Goal: Transaction & Acquisition: Purchase product/service

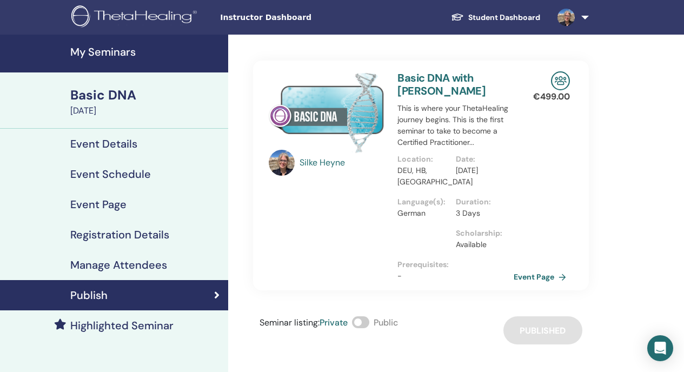
scroll to position [61, 0]
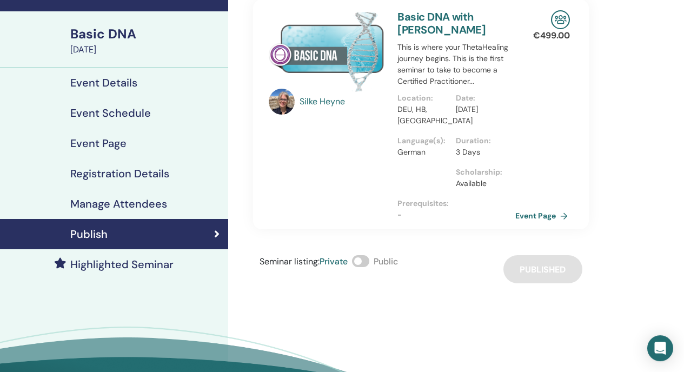
click at [535, 219] on link "Event Page" at bounding box center [543, 216] width 57 height 16
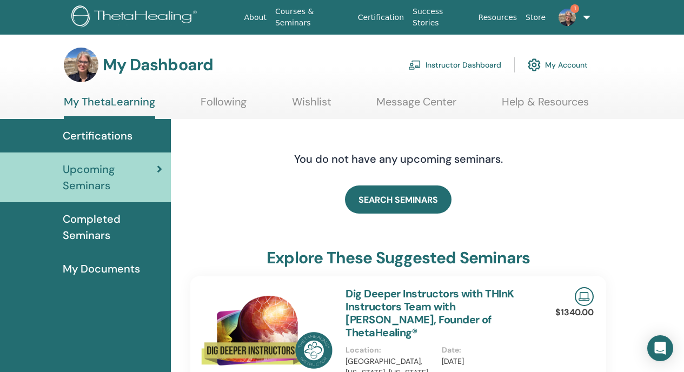
click at [575, 65] on link "My Account" at bounding box center [558, 65] width 60 height 24
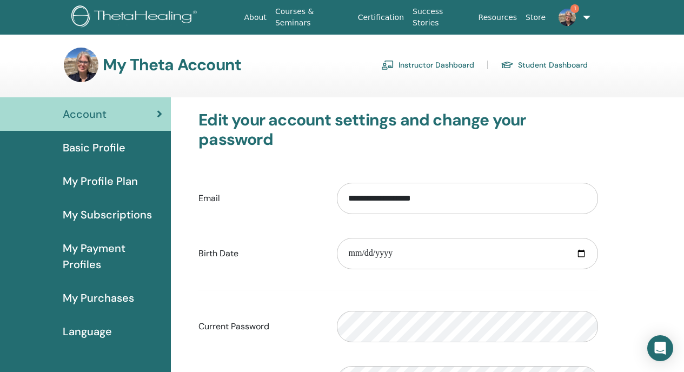
click at [461, 67] on link "Instructor Dashboard" at bounding box center [427, 64] width 93 height 17
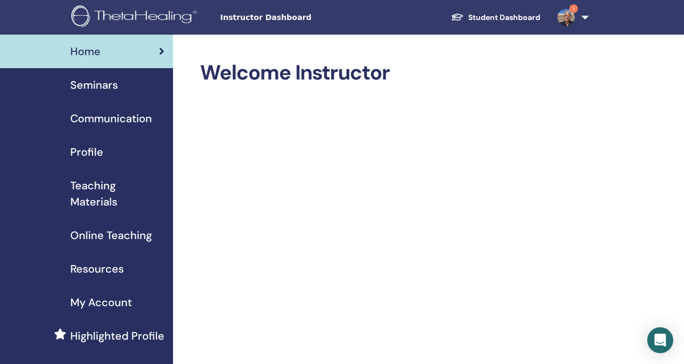
click at [586, 18] on link "1" at bounding box center [571, 17] width 44 height 35
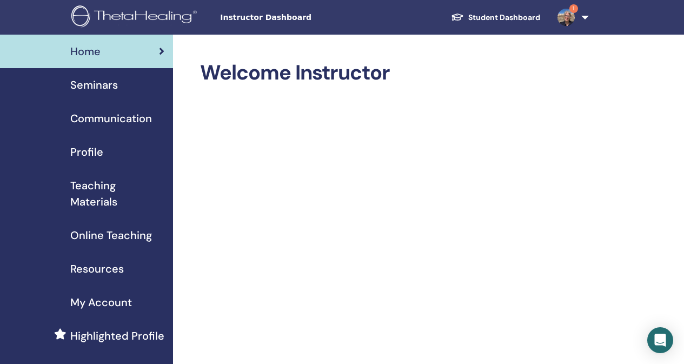
click at [97, 85] on span "Seminars" at bounding box center [94, 85] width 48 height 16
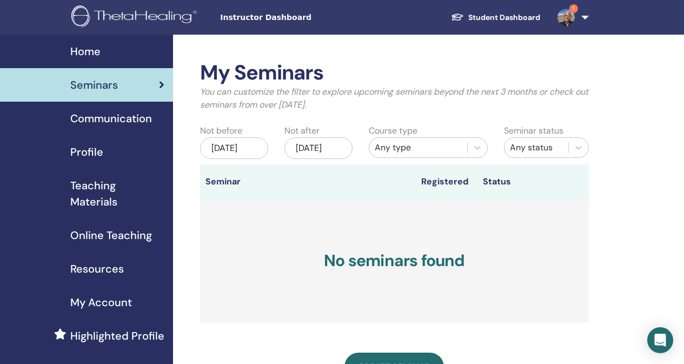
click at [571, 18] on img at bounding box center [565, 17] width 17 height 17
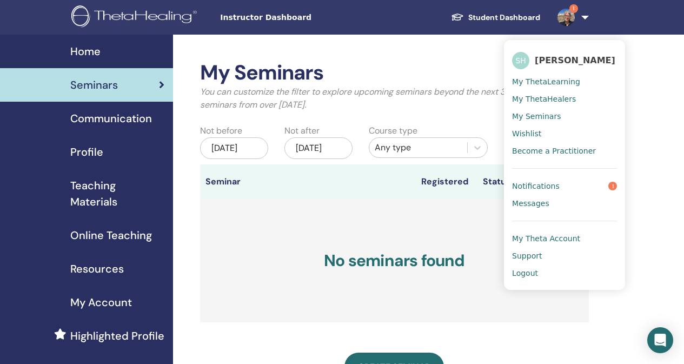
click at [540, 189] on span "Notifications" at bounding box center [536, 186] width 48 height 10
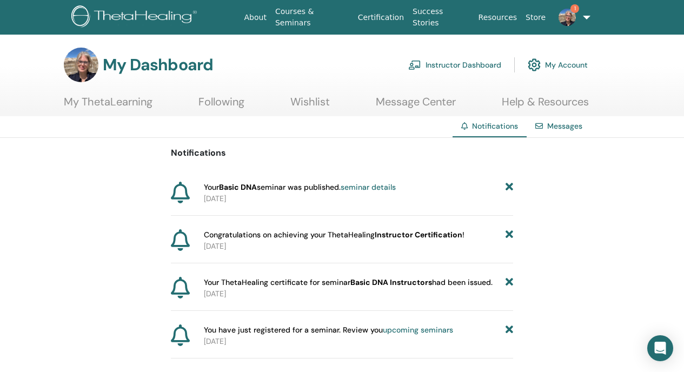
click at [366, 189] on link "seminar details" at bounding box center [368, 187] width 55 height 10
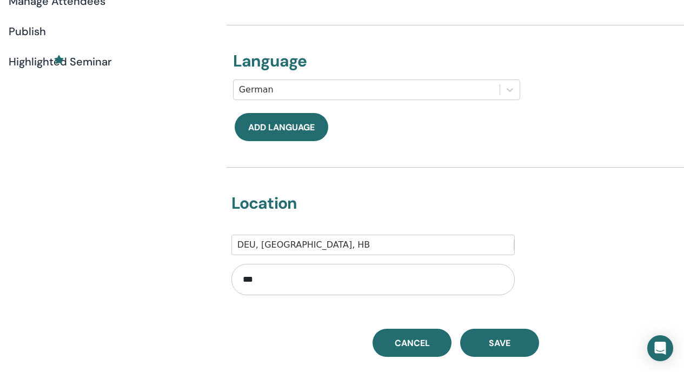
scroll to position [264, 0]
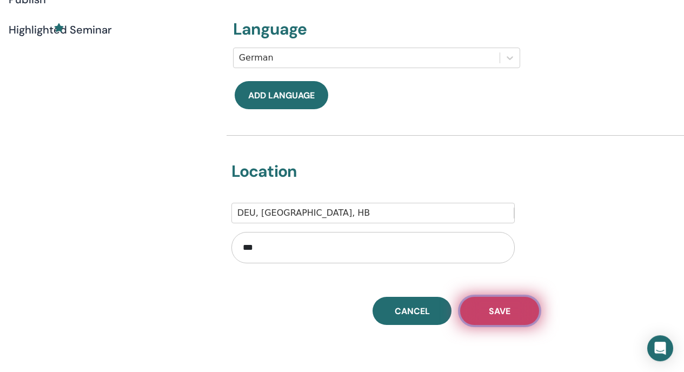
click at [489, 305] on span "Save" at bounding box center [500, 310] width 22 height 11
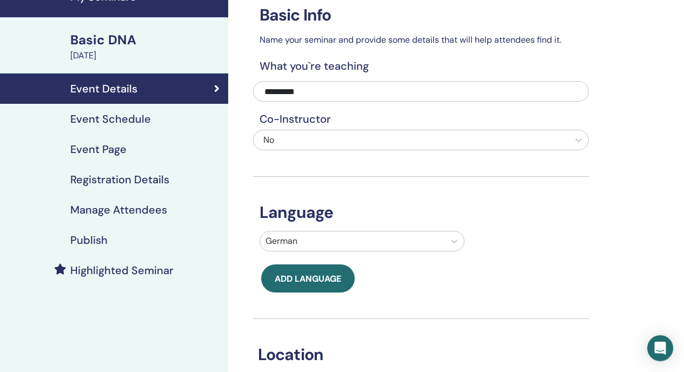
scroll to position [57, 0]
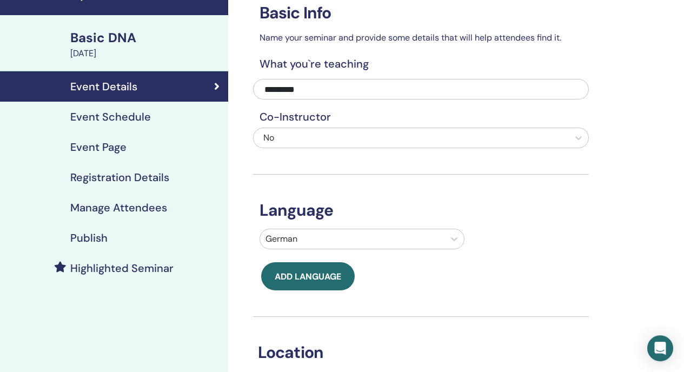
click at [101, 239] on h4 "Publish" at bounding box center [88, 237] width 37 height 13
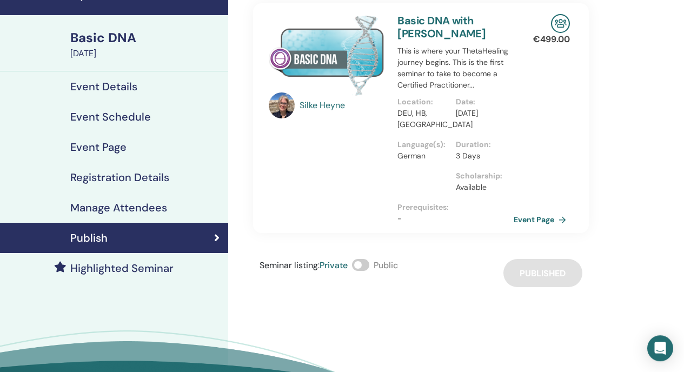
click at [360, 265] on span at bounding box center [360, 265] width 17 height 12
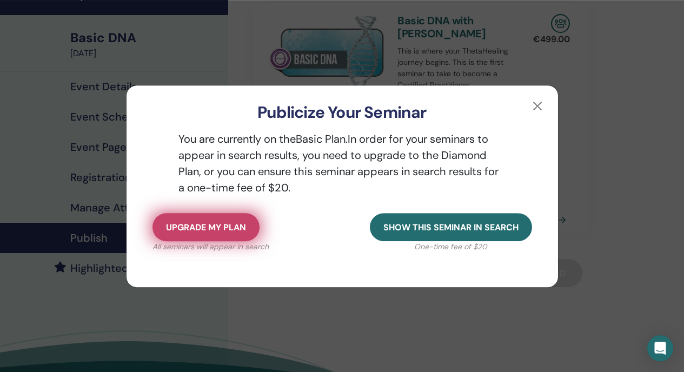
click at [210, 229] on span "Upgrade my plan" at bounding box center [206, 227] width 80 height 11
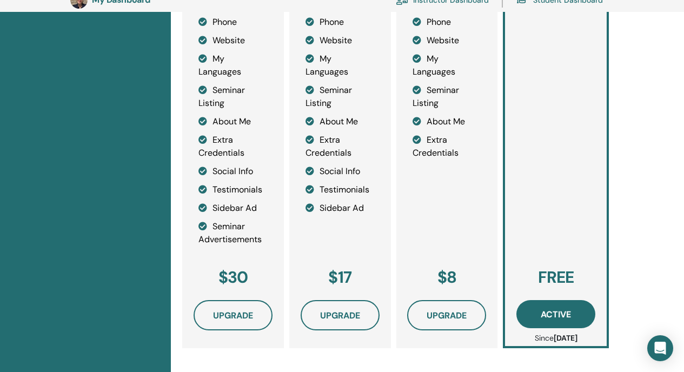
scroll to position [361, 0]
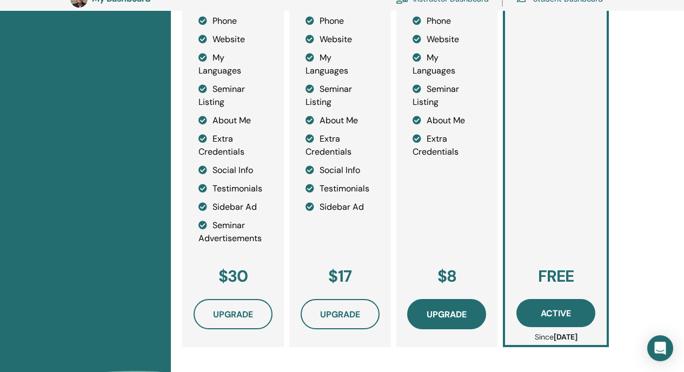
click at [442, 317] on span "Upgrade" at bounding box center [446, 314] width 40 height 11
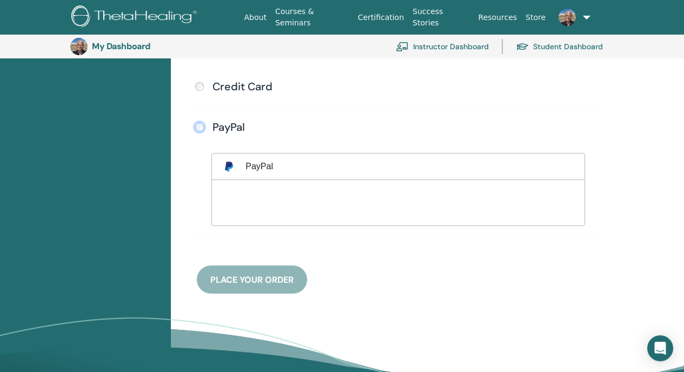
scroll to position [327, 0]
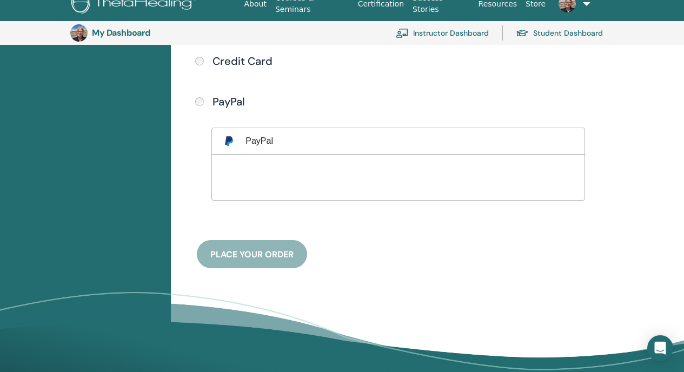
click at [252, 256] on div "Payment methods Credit Card Submit PayPal" at bounding box center [398, 128] width 416 height 281
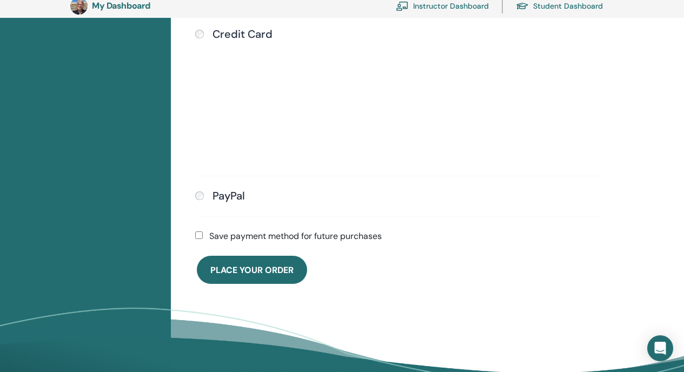
scroll to position [357, 0]
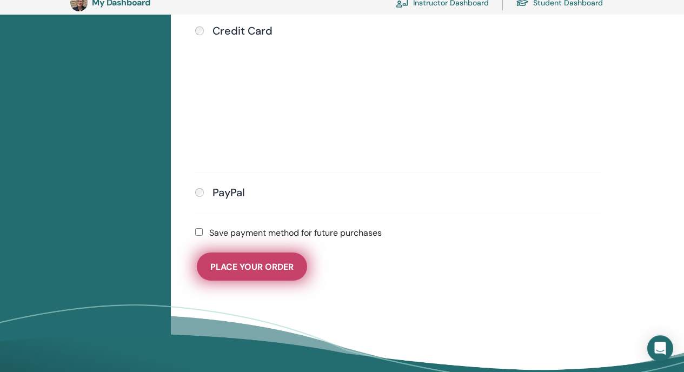
click at [253, 267] on span "Place Your Order" at bounding box center [251, 266] width 83 height 11
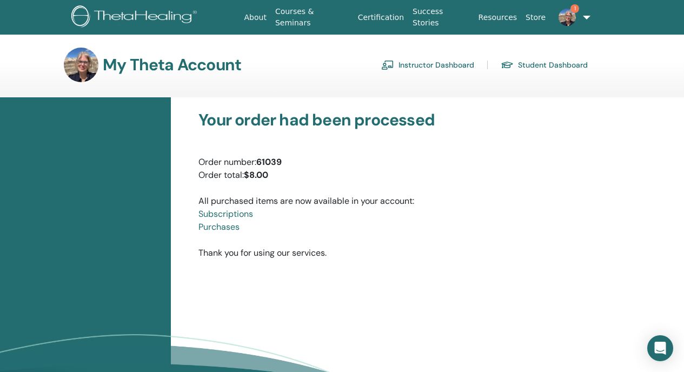
click at [431, 61] on link "Instructor Dashboard" at bounding box center [427, 64] width 93 height 17
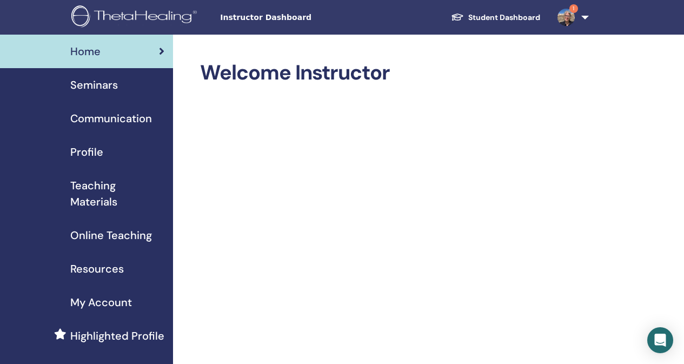
click at [92, 88] on span "Seminars" at bounding box center [94, 85] width 48 height 16
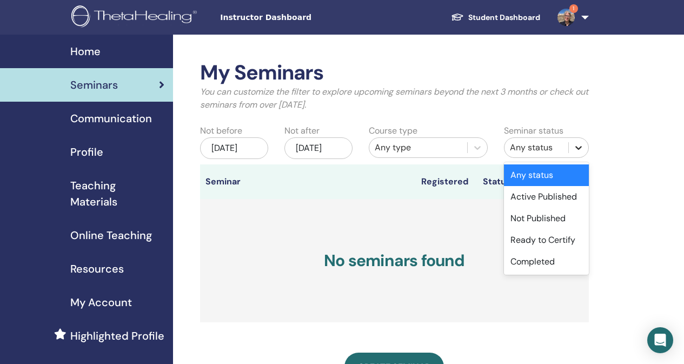
click at [579, 150] on icon at bounding box center [578, 147] width 11 height 11
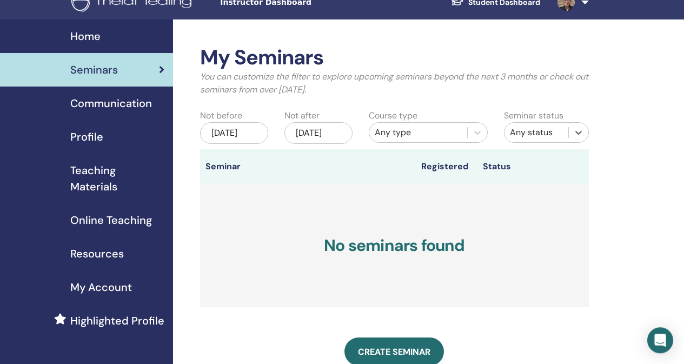
scroll to position [11, 0]
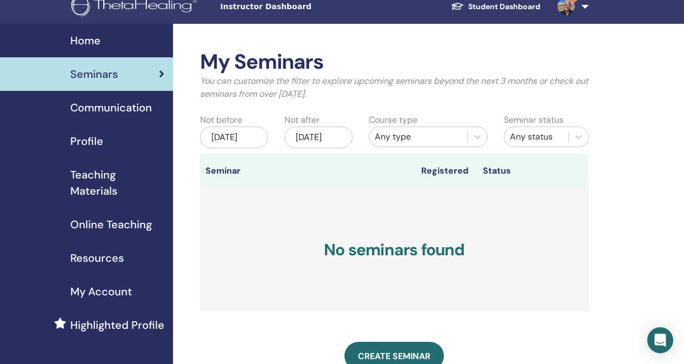
click at [92, 139] on span "Profile" at bounding box center [86, 141] width 33 height 16
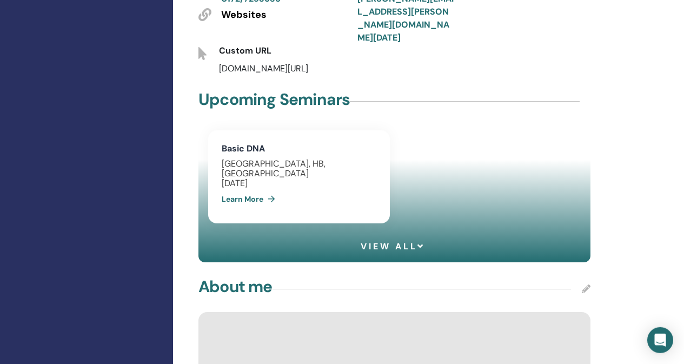
scroll to position [578, 0]
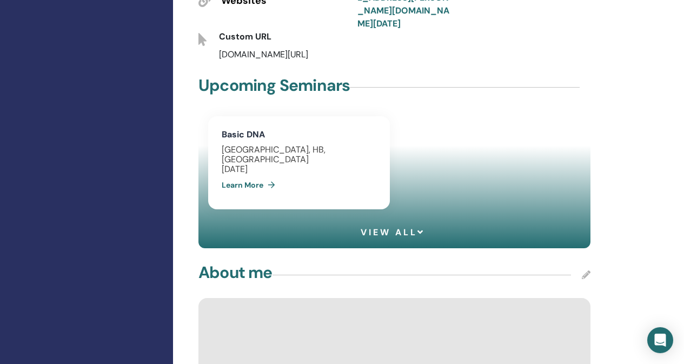
click at [249, 174] on link "Learn More" at bounding box center [251, 185] width 58 height 22
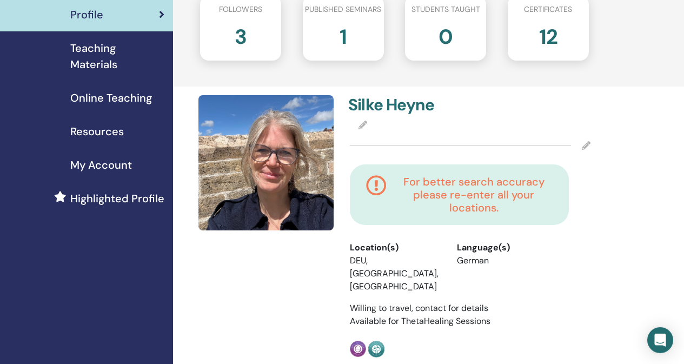
scroll to position [135, 0]
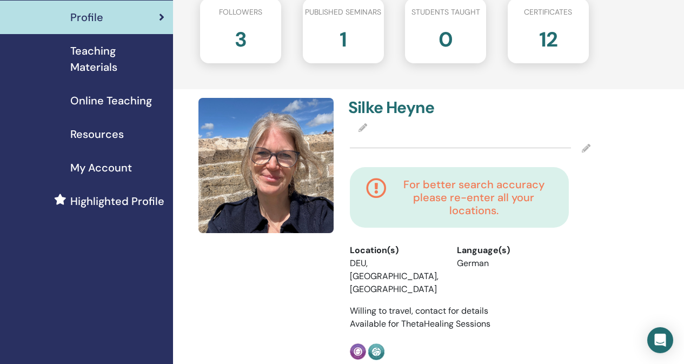
click at [85, 169] on span "My Account" at bounding box center [101, 167] width 62 height 16
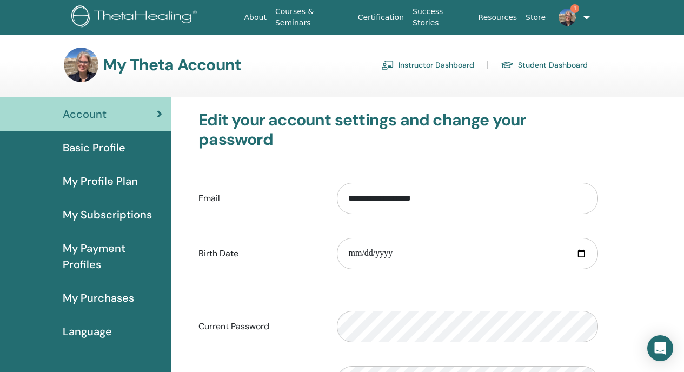
click at [104, 144] on span "Basic Profile" at bounding box center [94, 147] width 63 height 16
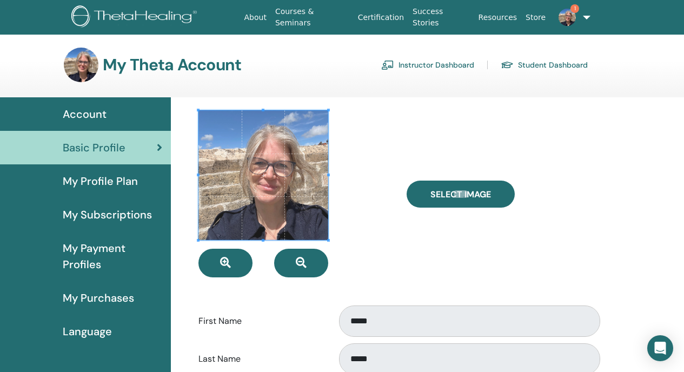
click at [118, 182] on span "My Profile Plan" at bounding box center [100, 181] width 75 height 16
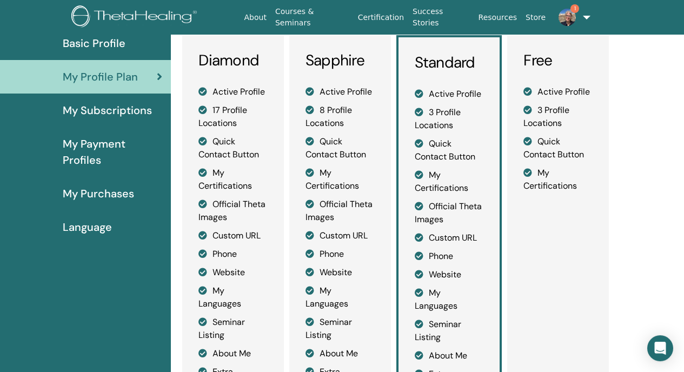
scroll to position [113, 0]
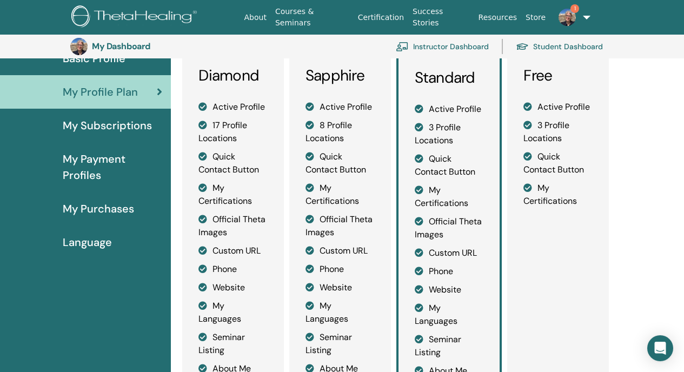
click at [104, 124] on span "My Subscriptions" at bounding box center [107, 125] width 89 height 16
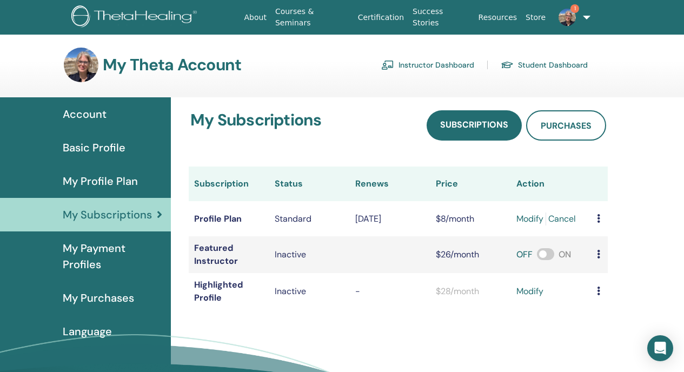
click at [89, 262] on span "My Payment Profiles" at bounding box center [112, 256] width 99 height 32
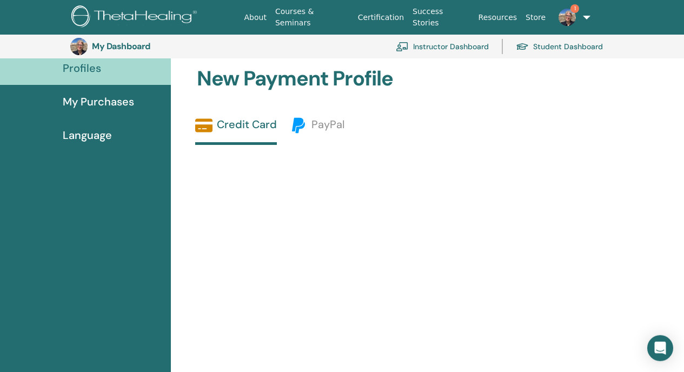
scroll to position [221, 0]
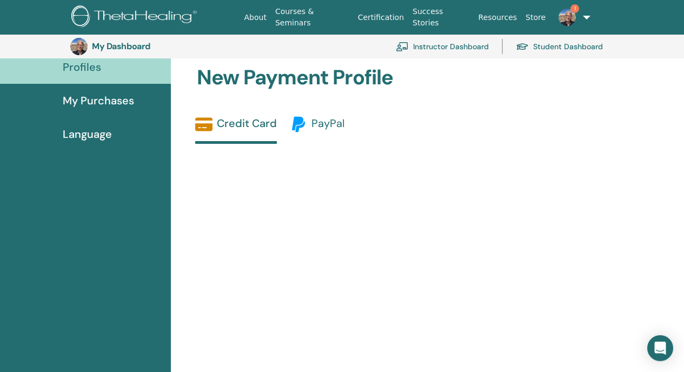
click at [329, 130] on span "PayPal" at bounding box center [327, 123] width 33 height 14
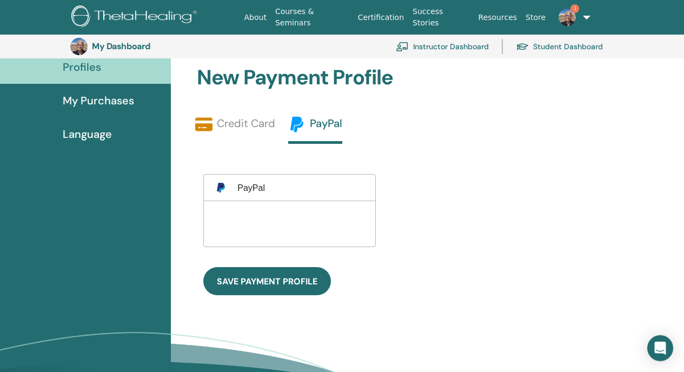
click at [442, 47] on link "Instructor Dashboard" at bounding box center [442, 47] width 93 height 24
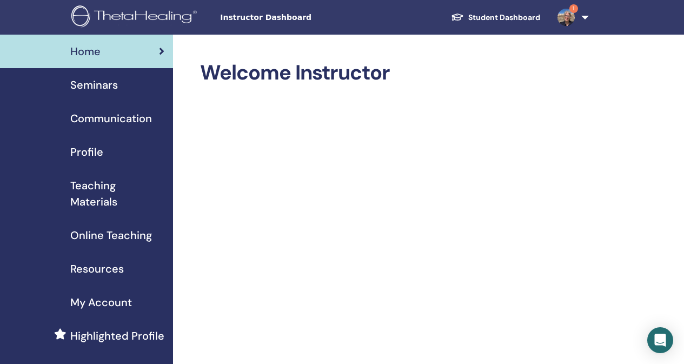
click at [89, 84] on span "Seminars" at bounding box center [94, 85] width 48 height 16
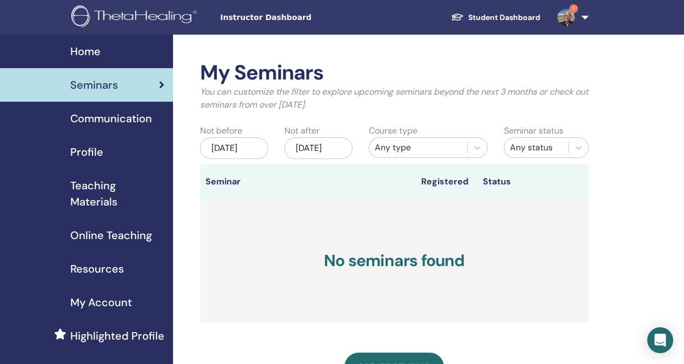
click at [101, 237] on span "Online Teaching" at bounding box center [111, 235] width 82 height 16
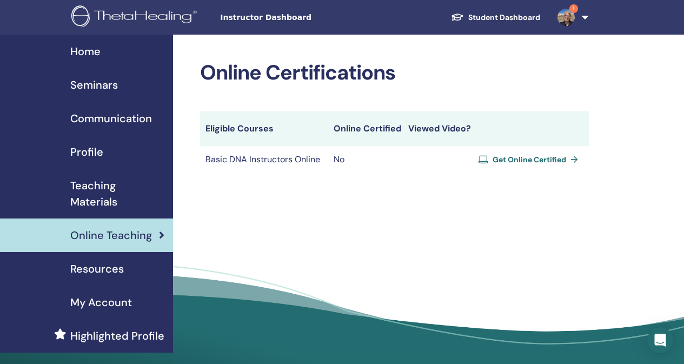
click at [545, 161] on span "Get Online Certified" at bounding box center [529, 160] width 74 height 10
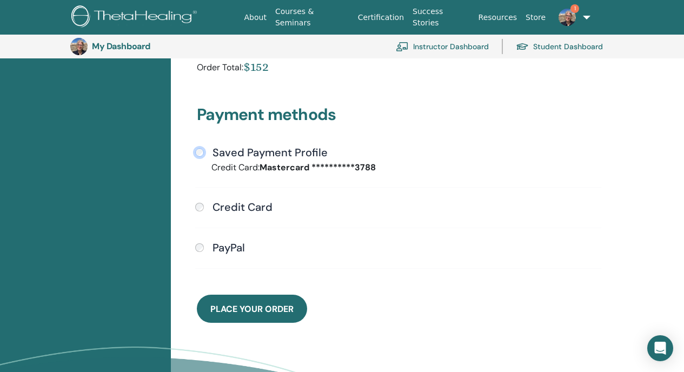
scroll to position [289, 0]
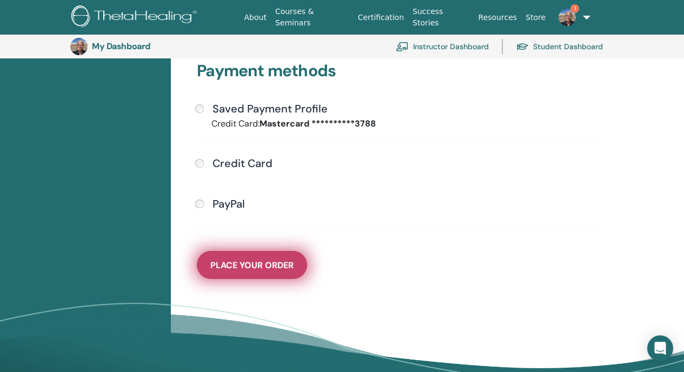
click at [260, 261] on span "Place Your Order" at bounding box center [251, 264] width 83 height 11
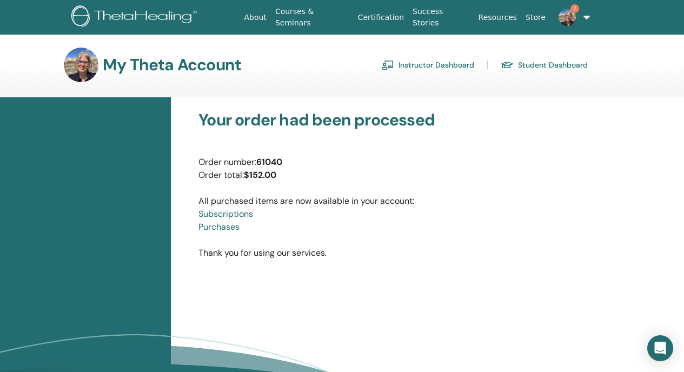
click at [236, 218] on link "Subscriptions" at bounding box center [225, 213] width 55 height 11
click at [436, 68] on link "Instructor Dashboard" at bounding box center [427, 64] width 93 height 17
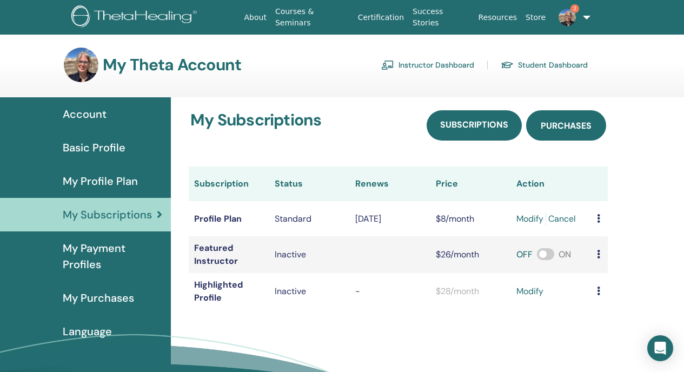
click at [562, 127] on span "Purchases" at bounding box center [565, 125] width 51 height 11
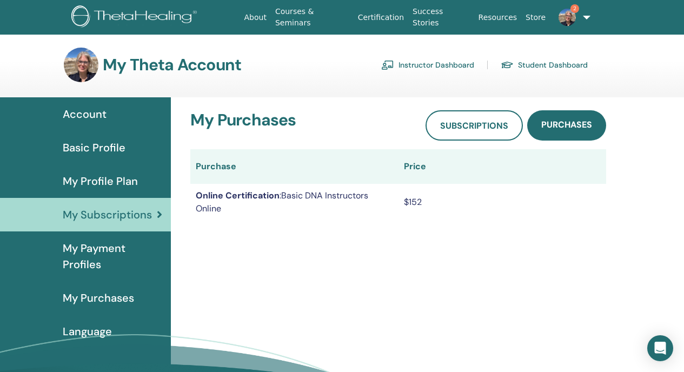
click at [95, 300] on span "My Purchases" at bounding box center [98, 298] width 71 height 16
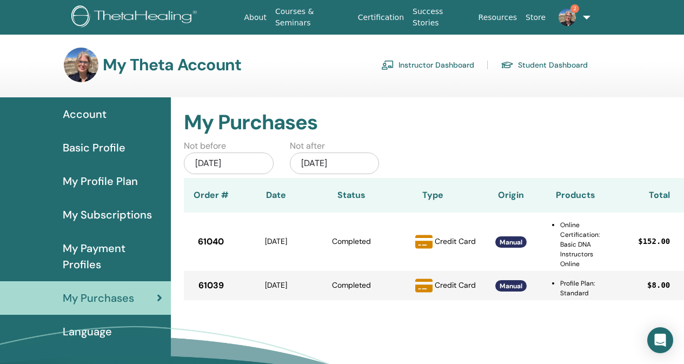
click at [86, 148] on span "Basic Profile" at bounding box center [94, 147] width 63 height 16
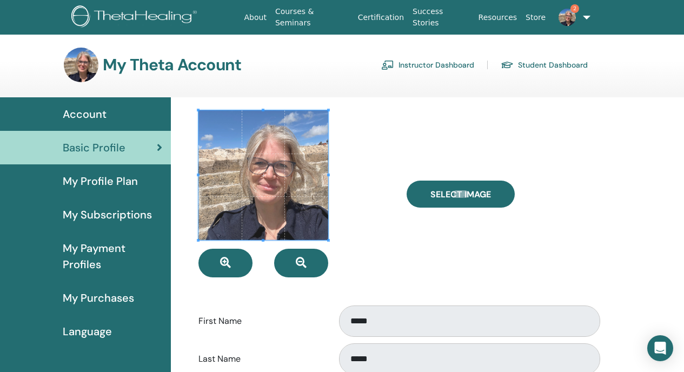
click at [75, 114] on span "Account" at bounding box center [85, 114] width 44 height 16
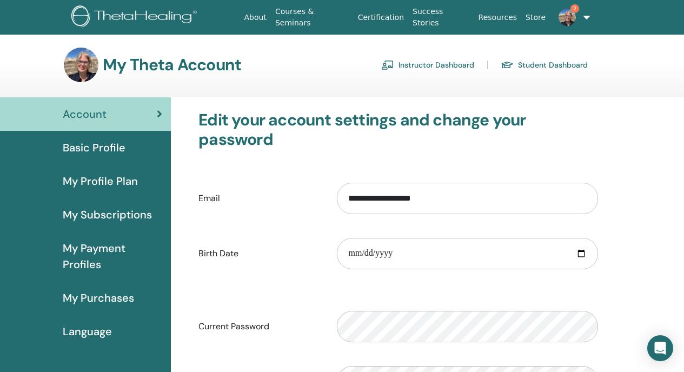
click at [344, 22] on link "Courses & Seminars" at bounding box center [312, 17] width 83 height 31
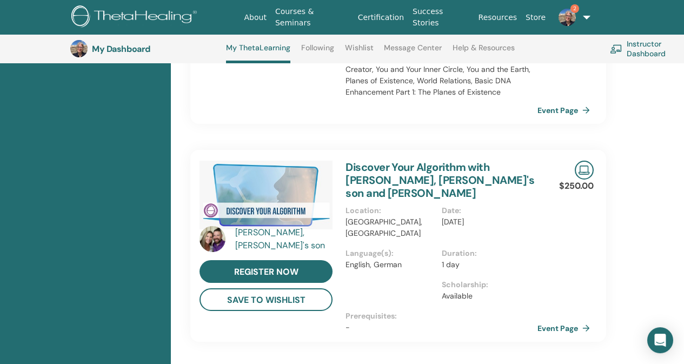
scroll to position [786, 0]
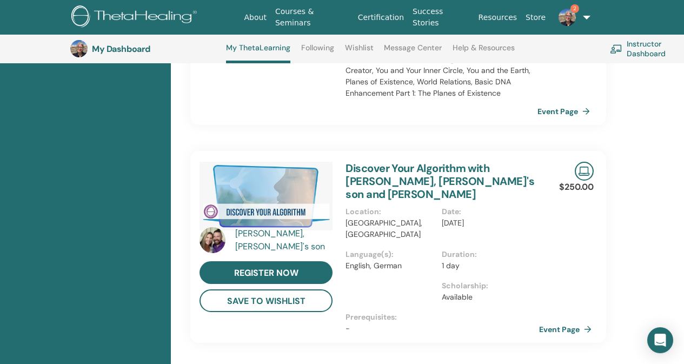
click at [555, 321] on link "Event Page" at bounding box center [567, 329] width 57 height 16
click at [426, 161] on link "Discover Your Algorithm with Joshua Stibal, Vianna's son and Raena Stibal" at bounding box center [439, 181] width 189 height 40
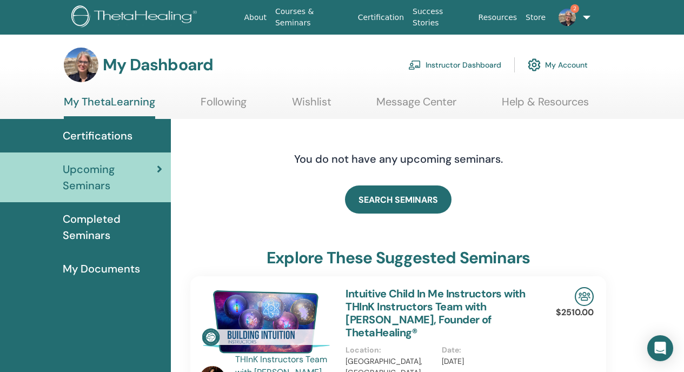
click at [87, 225] on span "Completed Seminars" at bounding box center [112, 227] width 99 height 32
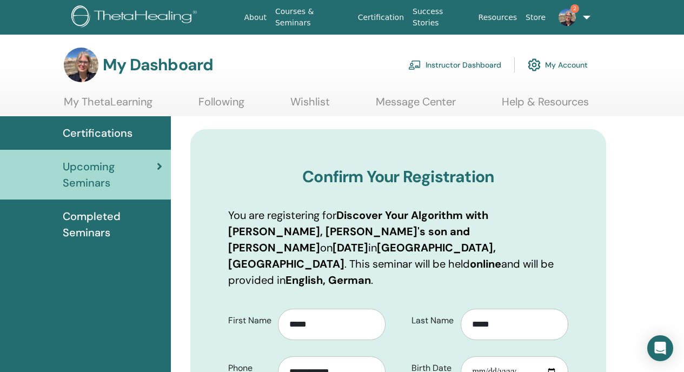
click at [446, 63] on link "Instructor Dashboard" at bounding box center [454, 65] width 93 height 24
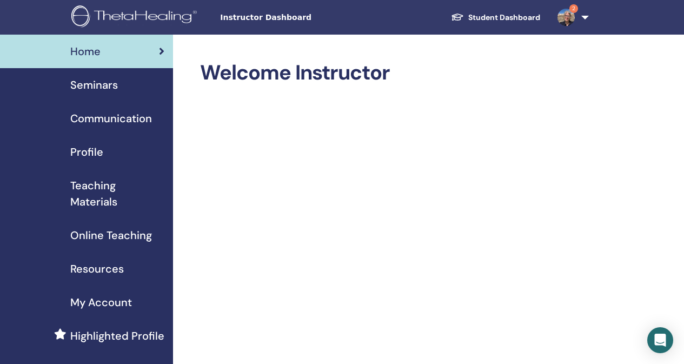
click at [94, 84] on span "Seminars" at bounding box center [94, 85] width 48 height 16
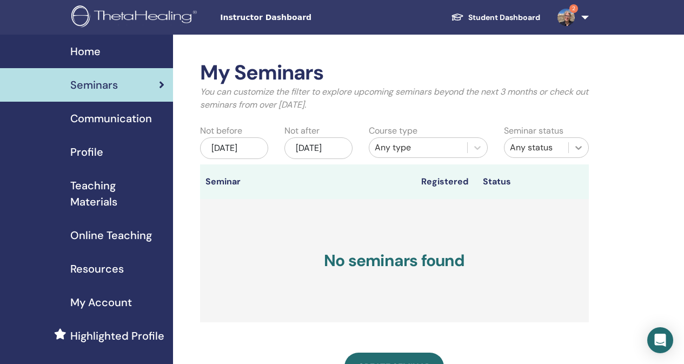
click at [579, 145] on icon at bounding box center [578, 147] width 11 height 11
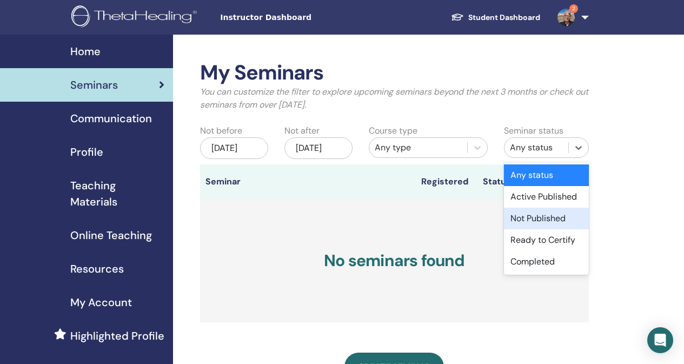
click at [550, 224] on div "Not Published" at bounding box center [546, 219] width 85 height 22
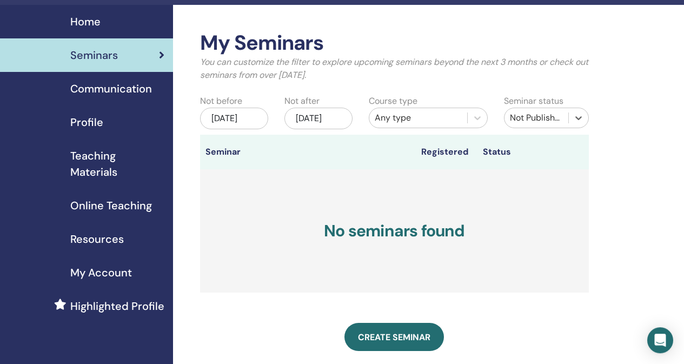
scroll to position [31, 0]
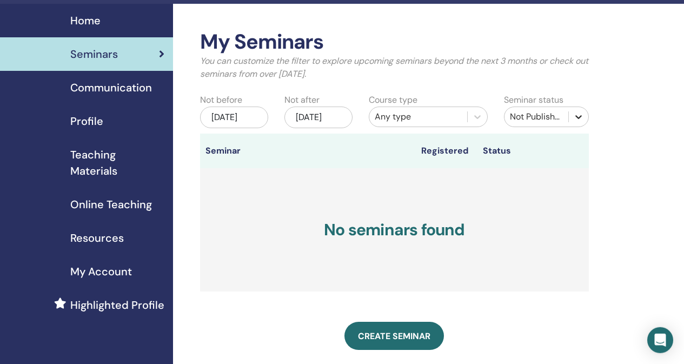
click at [578, 117] on icon at bounding box center [578, 117] width 6 height 4
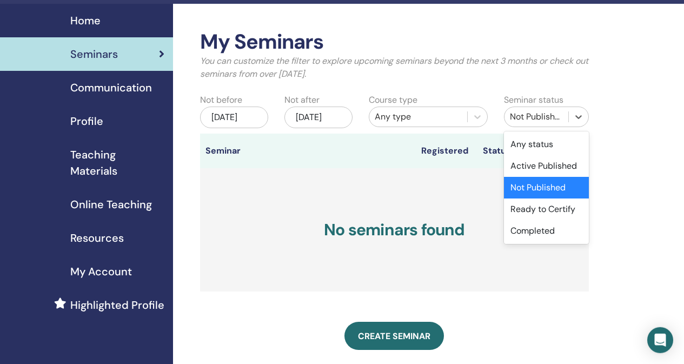
click at [319, 128] on div "Nov/18, 2025" at bounding box center [318, 117] width 68 height 22
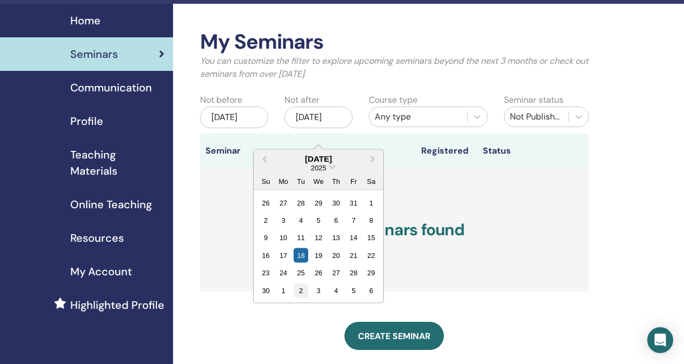
click at [300, 293] on div "2" at bounding box center [300, 290] width 15 height 15
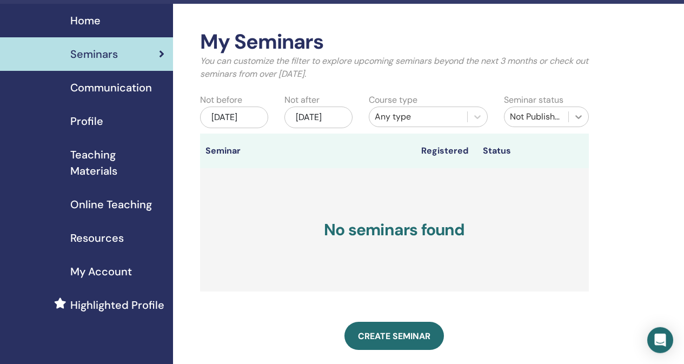
click at [576, 119] on icon at bounding box center [578, 116] width 11 height 11
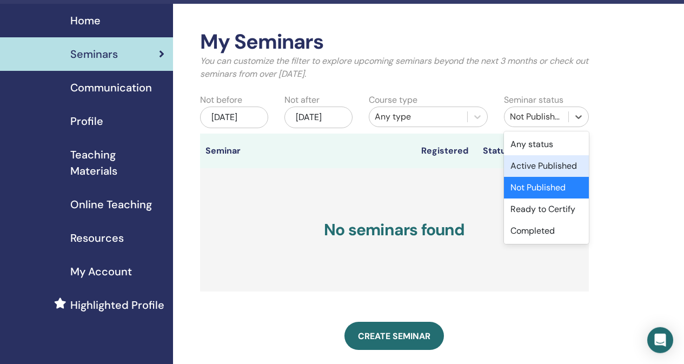
click at [548, 168] on div "Active Published" at bounding box center [546, 166] width 85 height 22
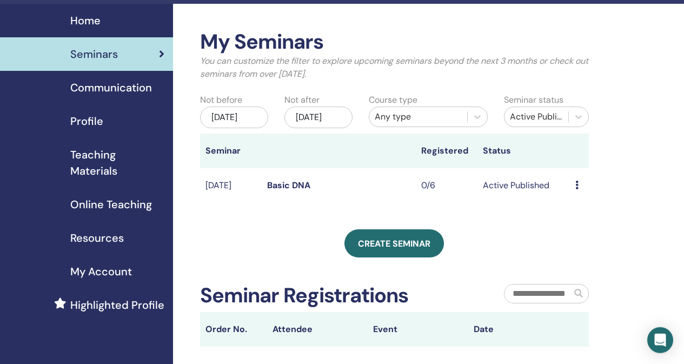
click at [576, 189] on icon at bounding box center [576, 185] width 3 height 9
click at [280, 191] on link "Basic DNA" at bounding box center [288, 184] width 43 height 11
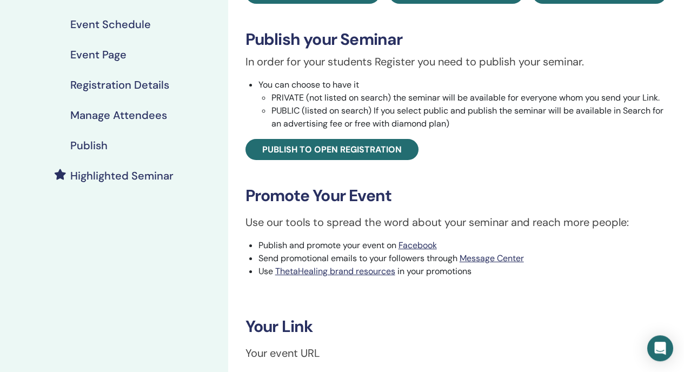
scroll to position [149, 0]
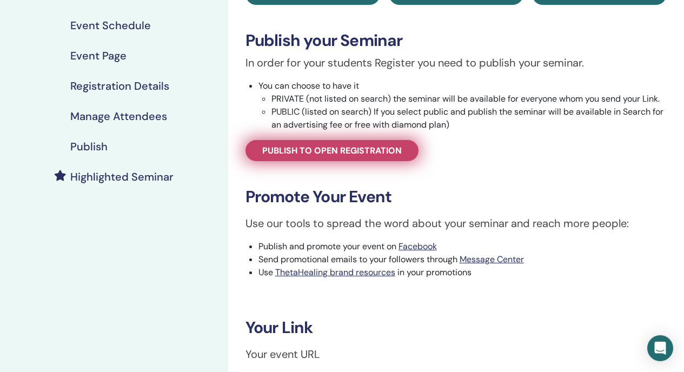
click at [348, 149] on span "Publish to open registration" at bounding box center [331, 150] width 139 height 11
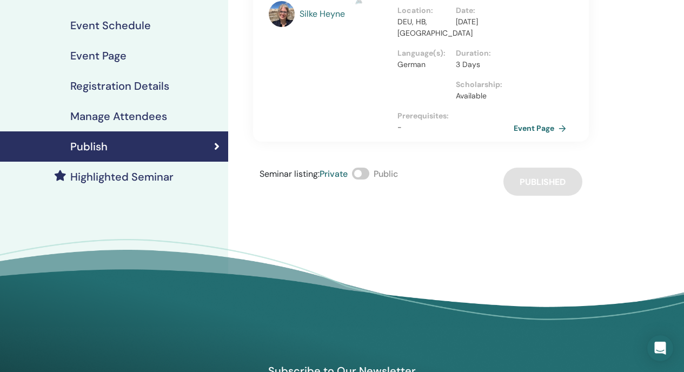
click at [361, 176] on span at bounding box center [360, 174] width 17 height 12
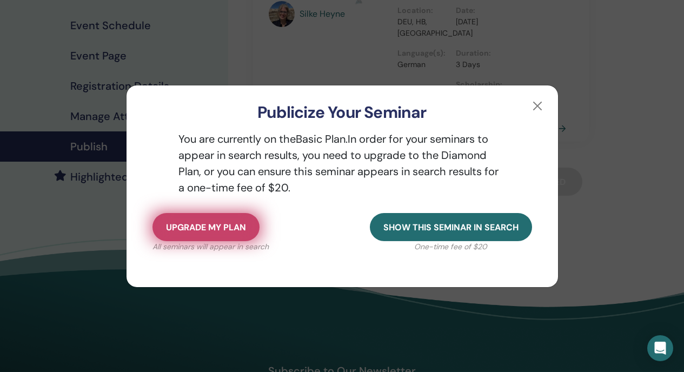
click at [213, 227] on span "Upgrade my plan" at bounding box center [206, 227] width 80 height 11
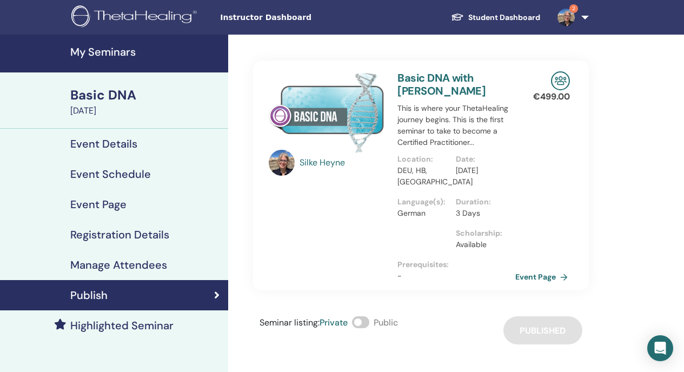
click at [536, 277] on link "Event Page" at bounding box center [543, 277] width 57 height 16
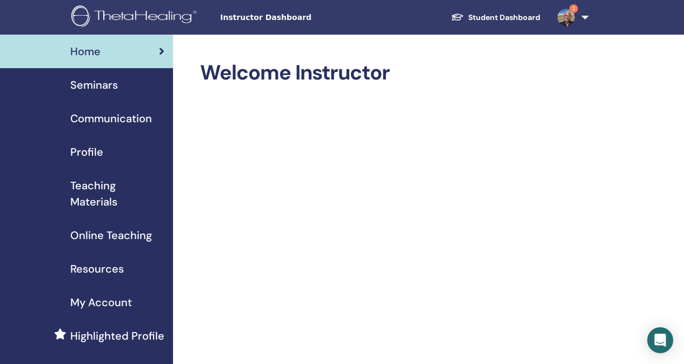
click at [89, 80] on span "Seminars" at bounding box center [94, 85] width 48 height 16
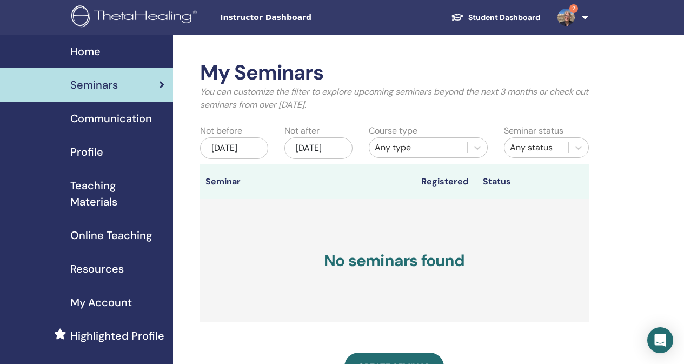
click at [335, 147] on div "Nov/18, 2025" at bounding box center [318, 148] width 68 height 22
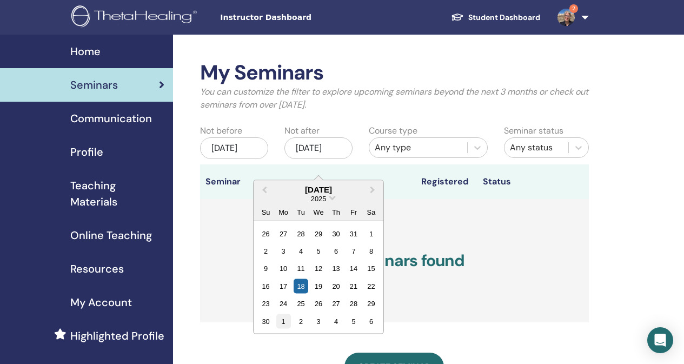
click at [286, 321] on div "1" at bounding box center [283, 320] width 15 height 15
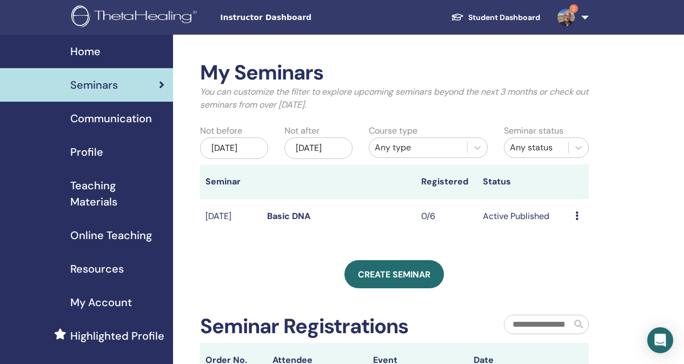
click at [288, 222] on link "Basic DNA" at bounding box center [288, 215] width 43 height 11
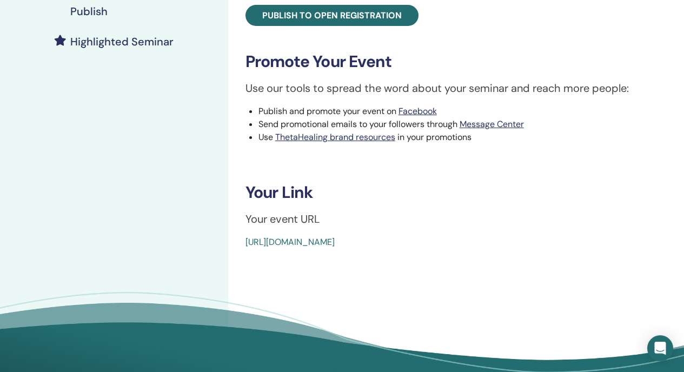
scroll to position [304, 0]
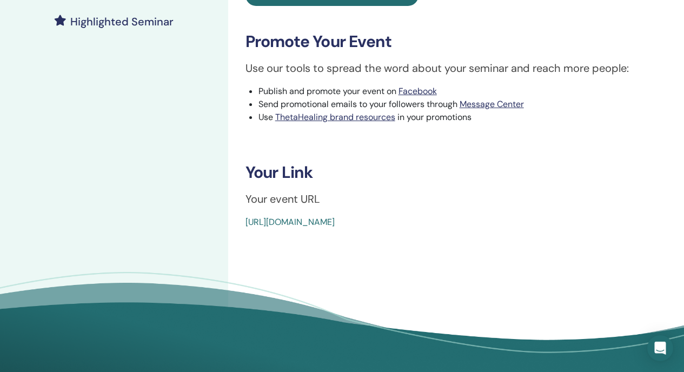
click at [335, 223] on link "[URL][DOMAIN_NAME]" at bounding box center [289, 221] width 89 height 11
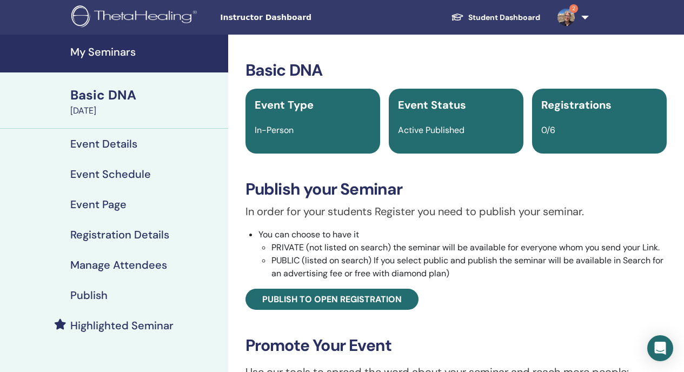
click at [92, 291] on h4 "Publish" at bounding box center [88, 295] width 37 height 13
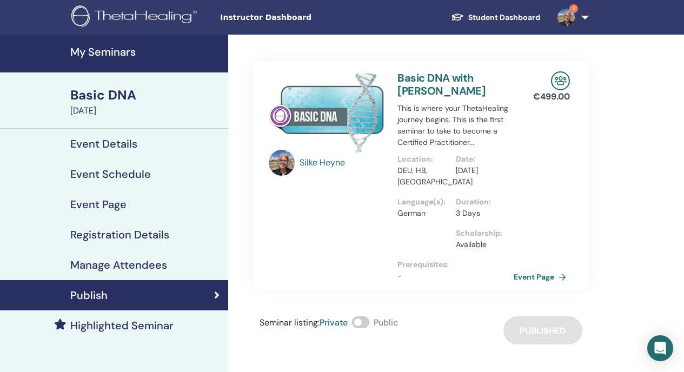
click at [360, 322] on span at bounding box center [360, 322] width 17 height 12
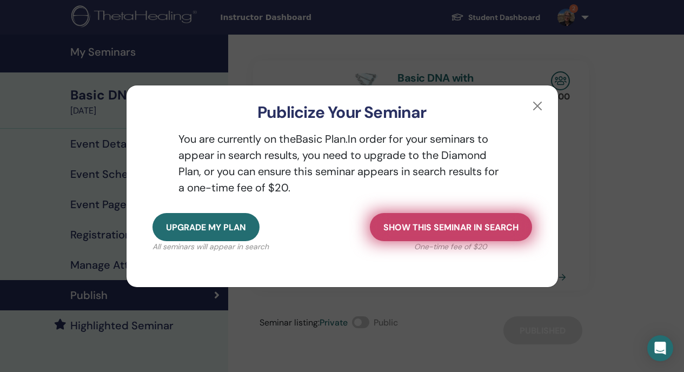
click at [451, 227] on span "Show this seminar in search" at bounding box center [450, 227] width 135 height 11
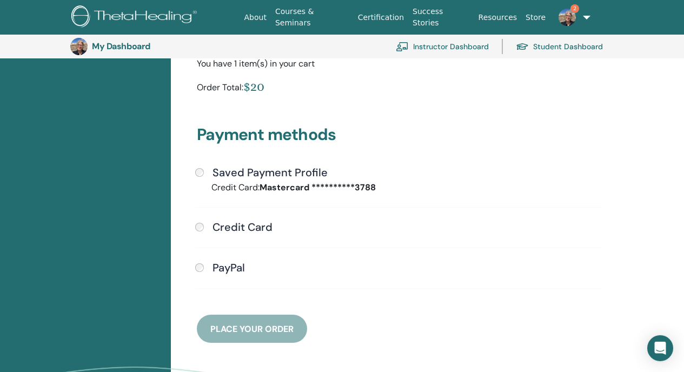
scroll to position [242, 0]
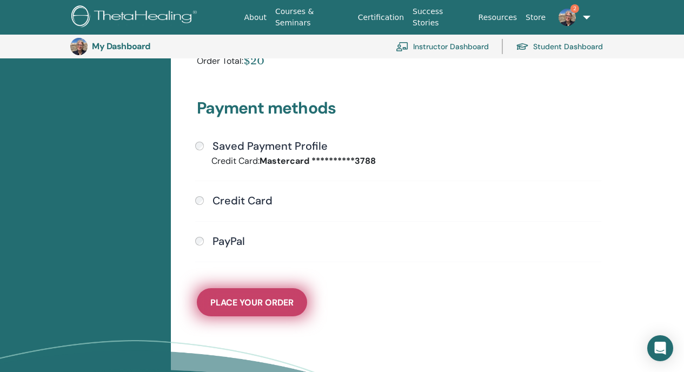
click at [252, 301] on span "Place Your Order" at bounding box center [251, 302] width 83 height 11
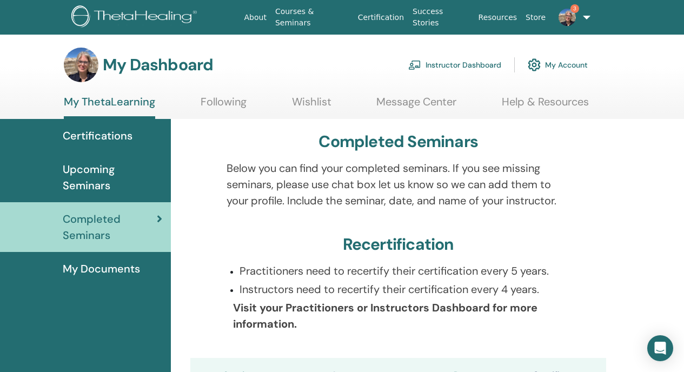
click at [87, 173] on span "Upcoming Seminars" at bounding box center [112, 177] width 99 height 32
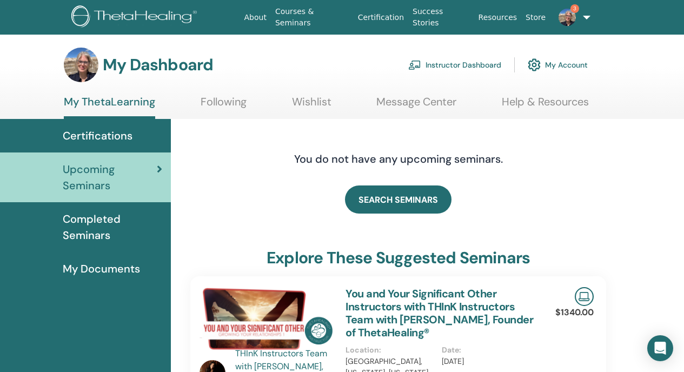
click at [334, 17] on link "Courses & Seminars" at bounding box center [312, 17] width 83 height 31
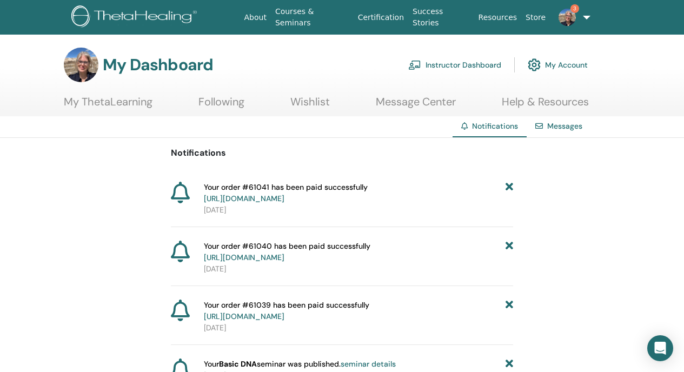
click at [284, 199] on link "https://member.thetahealing.com/member/account/subscriptions/purchases" at bounding box center [244, 198] width 81 height 10
